Goal: Task Accomplishment & Management: Manage account settings

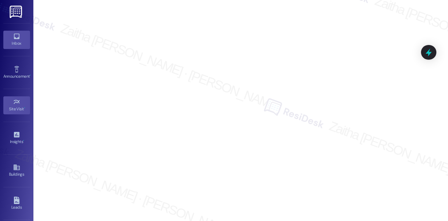
click at [18, 40] on div "Inbox" at bounding box center [16, 43] width 33 height 7
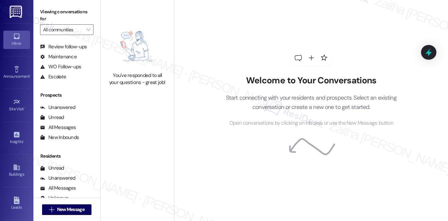
scroll to position [79, 0]
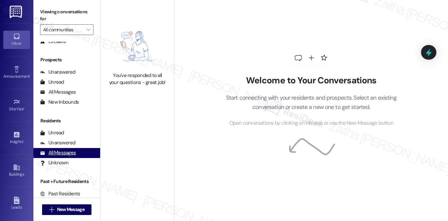
click at [64, 153] on div "All Messages" at bounding box center [58, 152] width 36 height 7
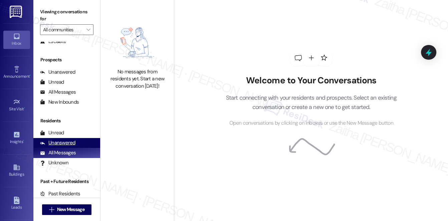
click at [62, 142] on div "Unanswered" at bounding box center [57, 142] width 35 height 7
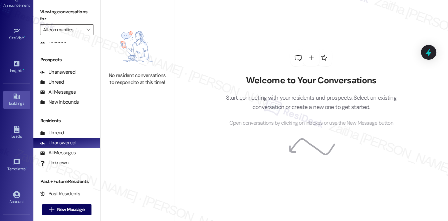
scroll to position [94, 0]
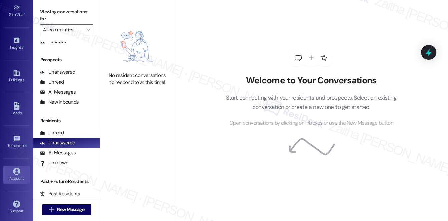
click at [19, 176] on div "Account" at bounding box center [16, 178] width 33 height 7
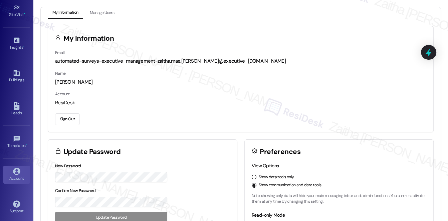
click at [66, 118] on button "Sign Out" at bounding box center [67, 119] width 25 height 12
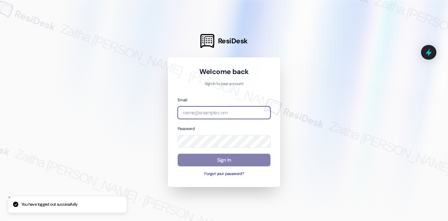
click at [210, 114] on input "email" at bounding box center [224, 112] width 93 height 13
type input "automated-surveys-executive_management-zaitha.mae.garcia@executive_management.c…"
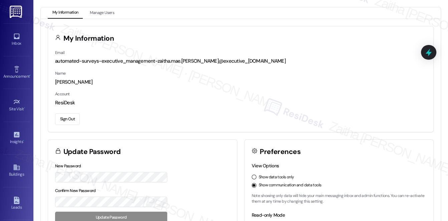
click at [298, 39] on div "My Information" at bounding box center [240, 37] width 385 height 23
click at [335, 33] on div "My Information" at bounding box center [240, 37] width 385 height 23
click at [279, 100] on div "ResiDesk" at bounding box center [240, 102] width 371 height 7
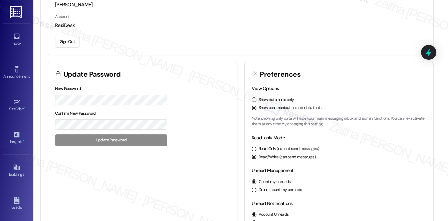
scroll to position [107, 0]
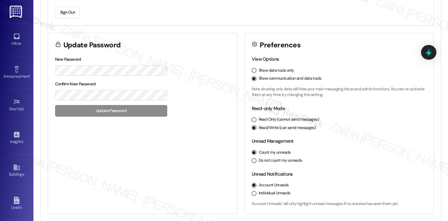
drag, startPoint x: 185, startPoint y: 125, endPoint x: 49, endPoint y: 149, distance: 138.6
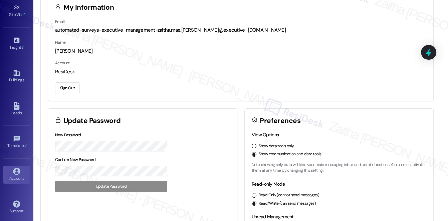
scroll to position [16, 0]
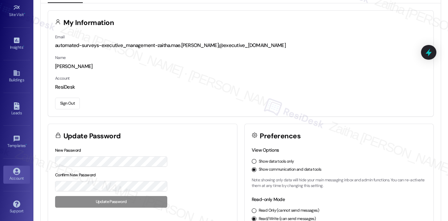
click at [71, 104] on button "Sign Out" at bounding box center [67, 104] width 25 height 12
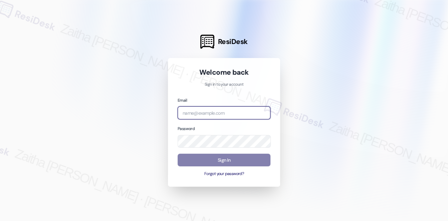
click at [224, 111] on input "email" at bounding box center [224, 112] width 93 height 13
type input "[EMAIL_ADDRESS][PERSON_NAME][DOMAIN_NAME]"
